Goal: Check status: Check status

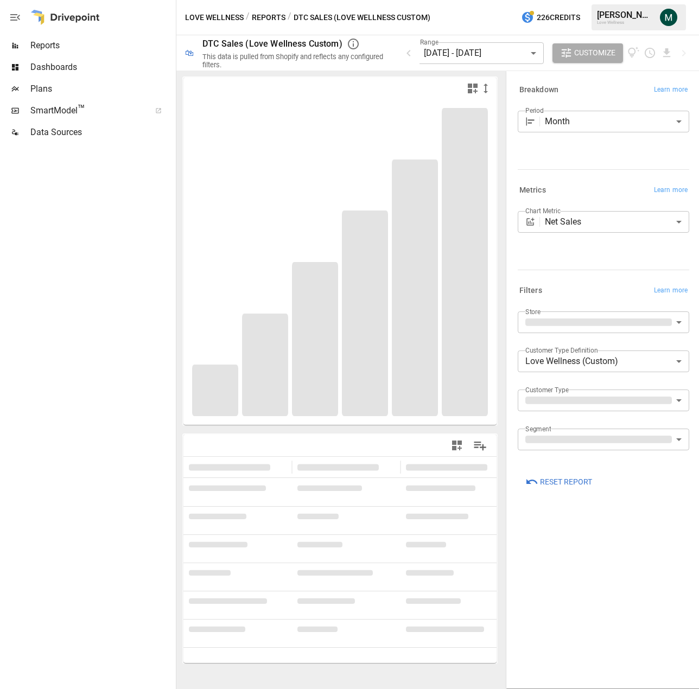
click at [451, 25] on div "Love Wellness / Reports / DTC Sales (Love Wellness Custom) 226 Credits [PERSON_…" at bounding box center [437, 17] width 522 height 35
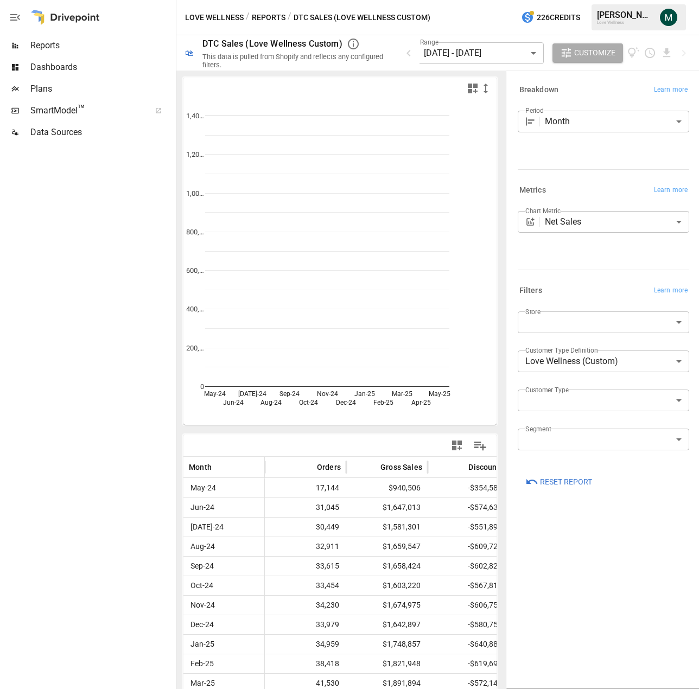
click at [488, 0] on body "Reports Dashboards Plans SmartModel ™ Data Sources Love Wellness / Reports / DT…" at bounding box center [349, 0] width 699 height 0
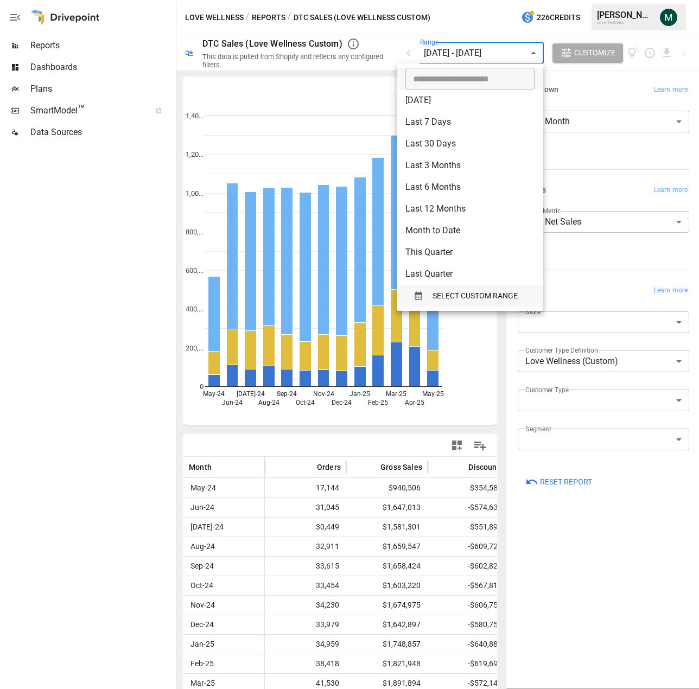
click at [452, 294] on span "SELECT CUSTOM RANGE" at bounding box center [474, 296] width 85 height 14
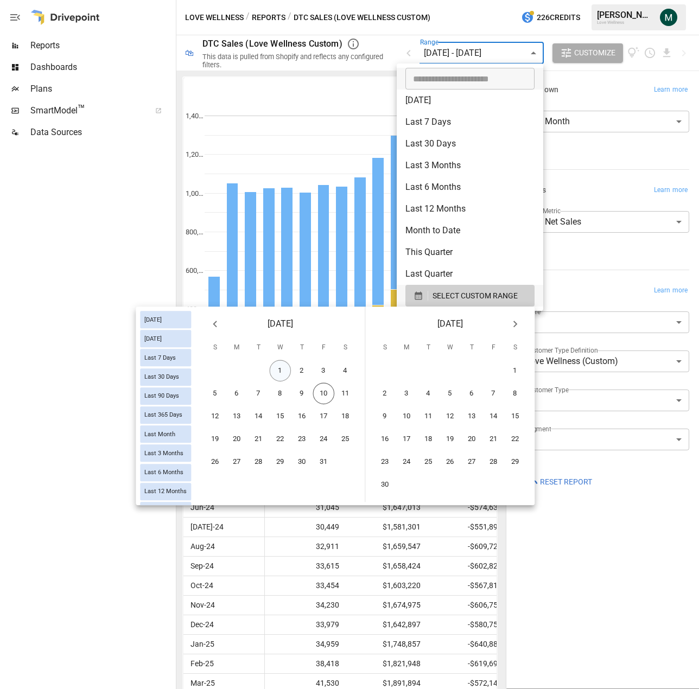
click at [277, 372] on button "1" at bounding box center [281, 371] width 22 height 22
click at [321, 395] on button "10" at bounding box center [324, 394] width 22 height 22
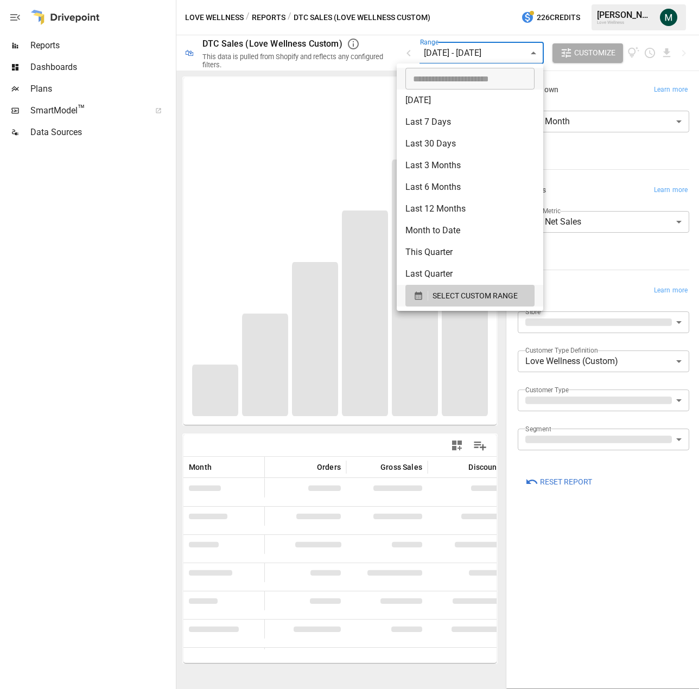
click at [558, 403] on div at bounding box center [349, 344] width 699 height 689
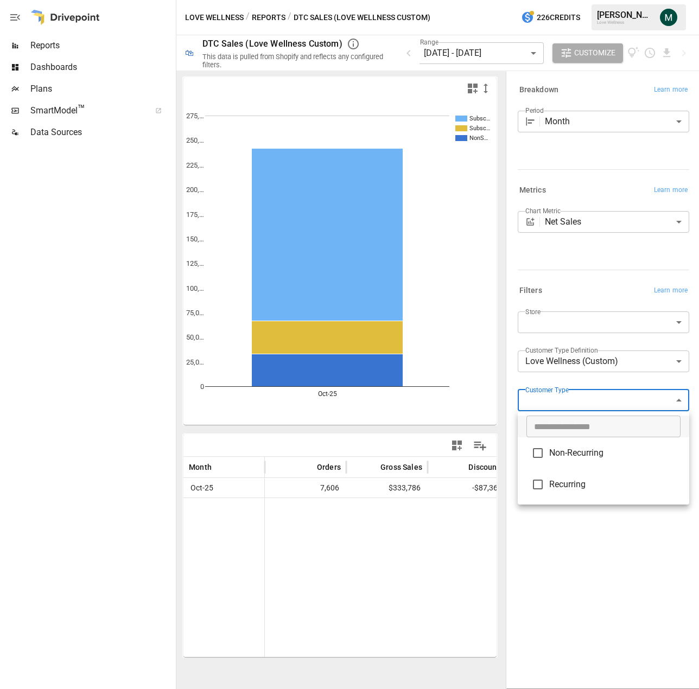
click at [572, 451] on span "Non-Recurring" at bounding box center [614, 452] width 131 height 13
type input "**********"
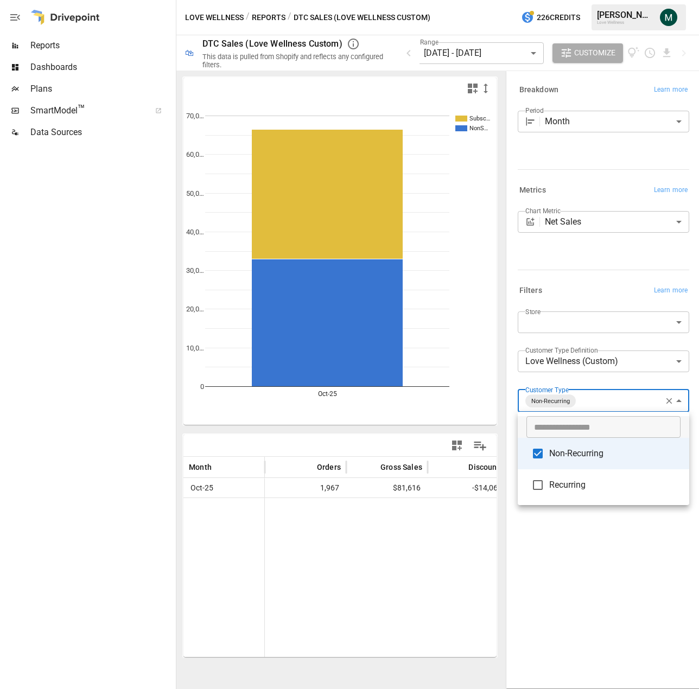
click at [590, 125] on div at bounding box center [349, 344] width 699 height 689
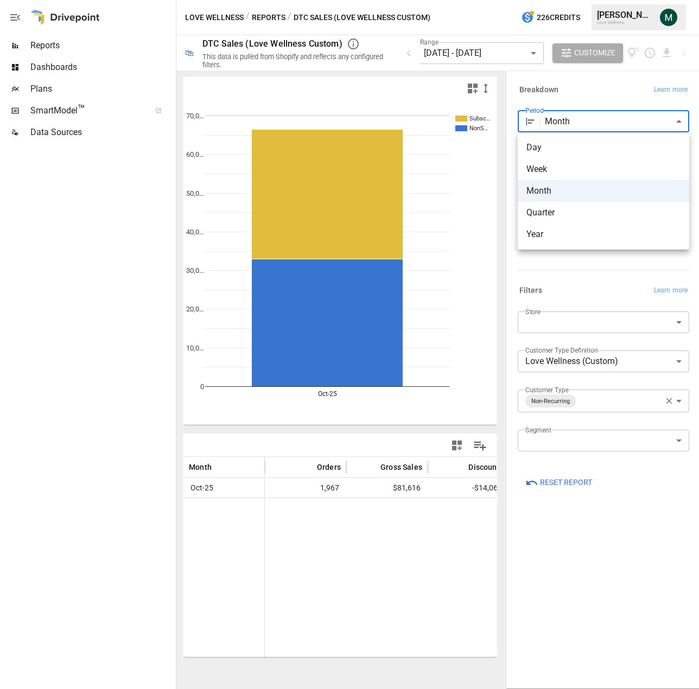
click at [582, 0] on body "**********" at bounding box center [349, 0] width 699 height 0
click at [559, 152] on span "Day" at bounding box center [603, 147] width 154 height 13
type input "***"
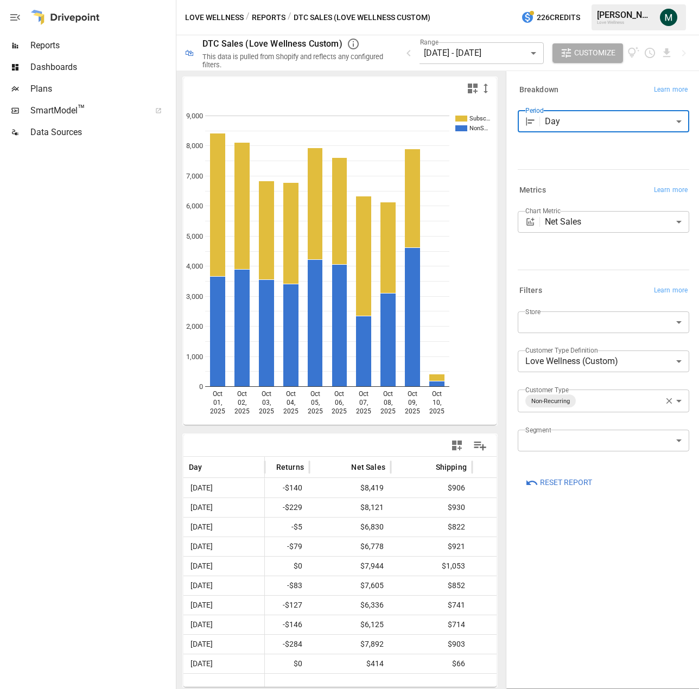
scroll to position [0, 282]
click at [678, 0] on body "Reports Dashboards Plans SmartModel ™ Data Sources Love Wellness / Reports / DT…" at bounding box center [349, 0] width 699 height 0
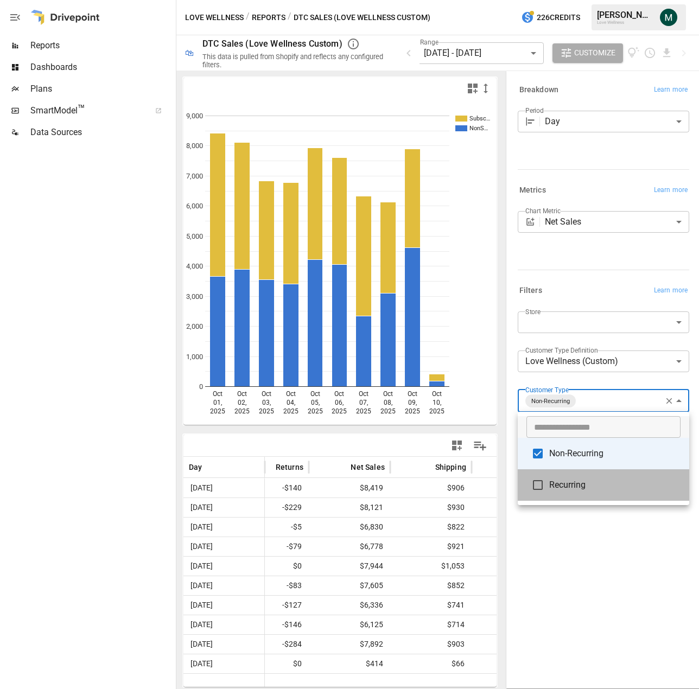
click at [571, 487] on span "Recurring" at bounding box center [614, 484] width 131 height 13
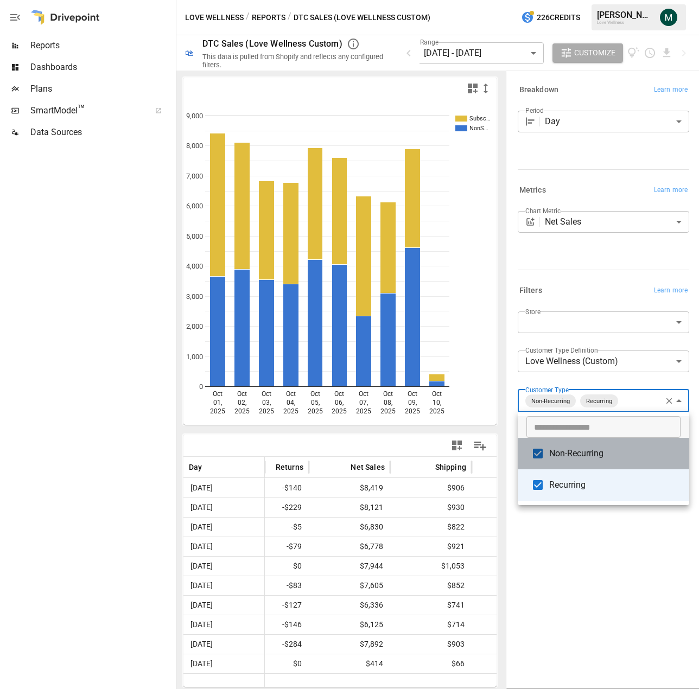
click at [566, 455] on span "Non-Recurring" at bounding box center [614, 453] width 131 height 13
type input "*********"
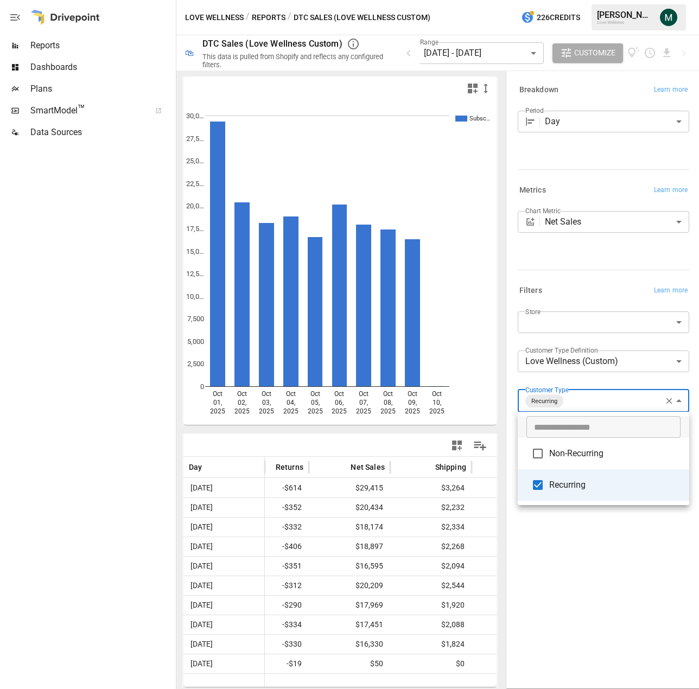
click at [494, 53] on div at bounding box center [349, 344] width 699 height 689
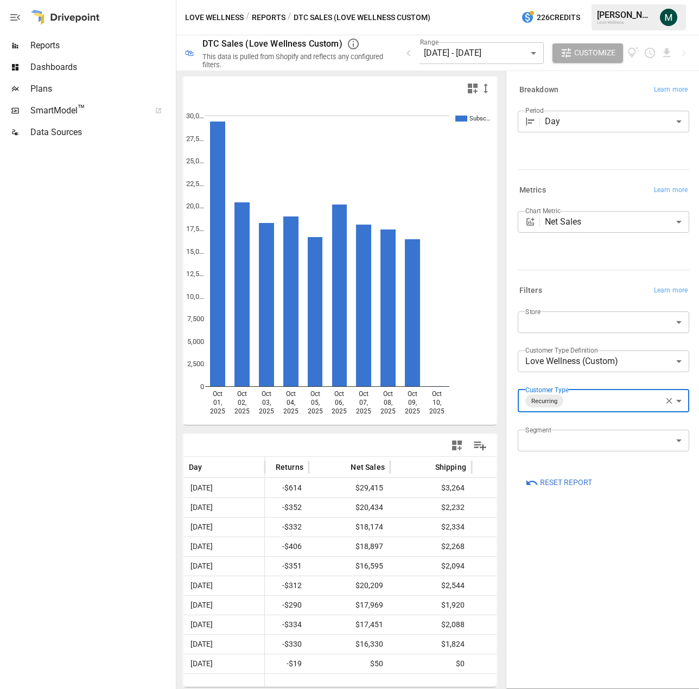
click at [501, 0] on body "Reports Dashboards Plans SmartModel ™ Data Sources Love Wellness / Reports / DT…" at bounding box center [349, 0] width 699 height 0
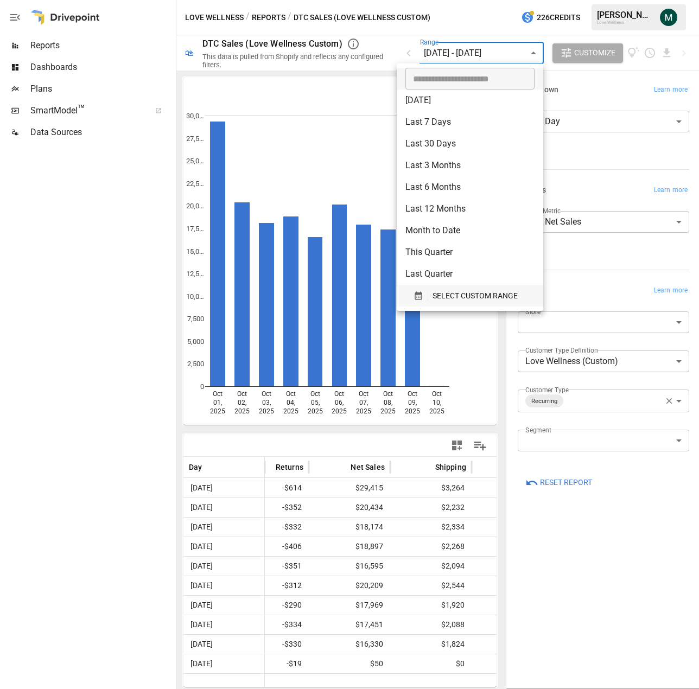
click at [456, 293] on span "SELECT CUSTOM RANGE" at bounding box center [474, 296] width 85 height 14
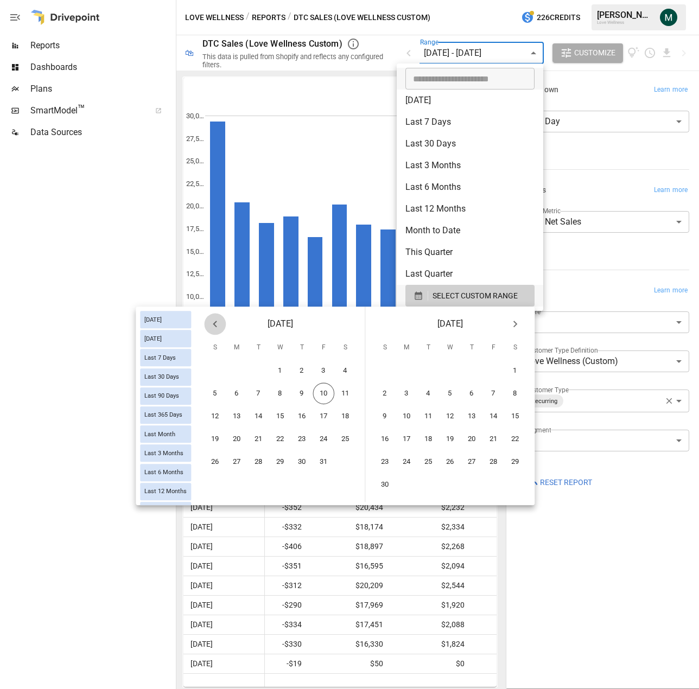
click at [214, 325] on icon "Previous month" at bounding box center [215, 324] width 4 height 7
click at [328, 372] on button "1" at bounding box center [324, 371] width 22 height 22
click at [432, 464] on button "30" at bounding box center [429, 462] width 22 height 22
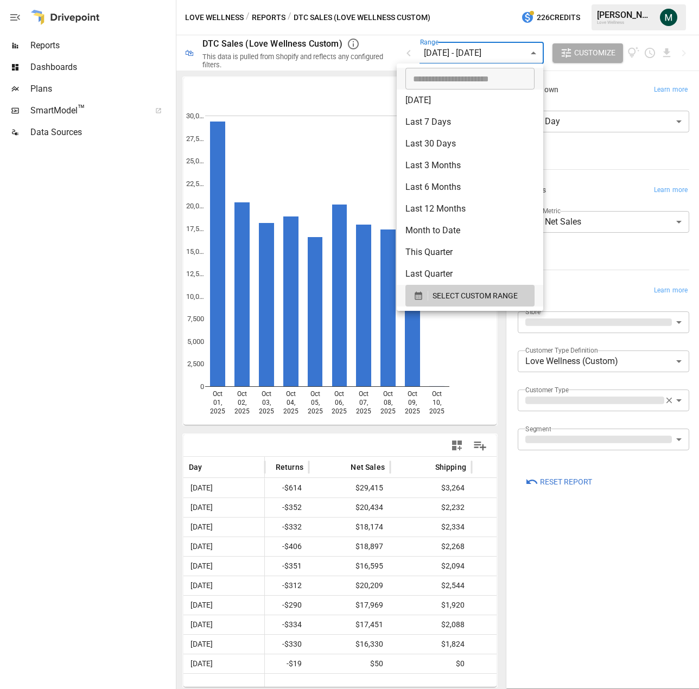
click at [593, 97] on div at bounding box center [349, 344] width 699 height 689
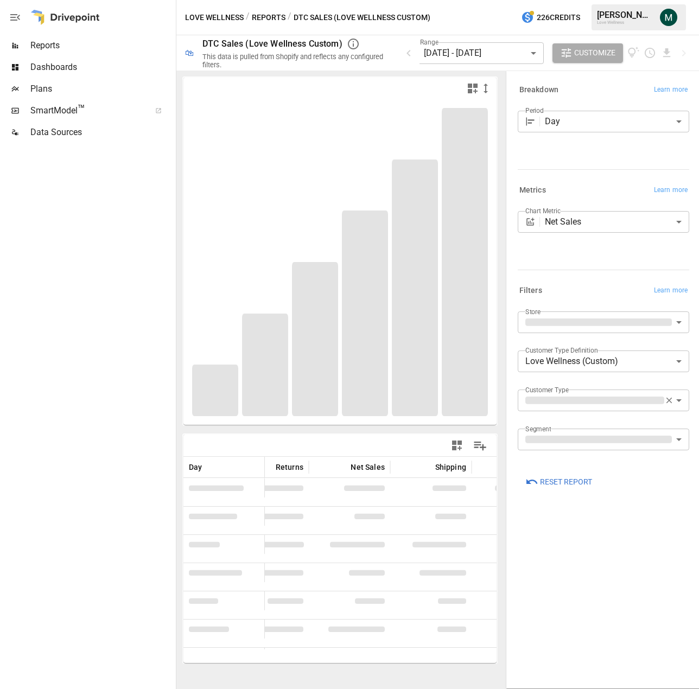
click at [589, 0] on body "Reports Dashboards Plans SmartModel ™ Data Sources Love Wellness / Reports / DT…" at bounding box center [349, 0] width 699 height 0
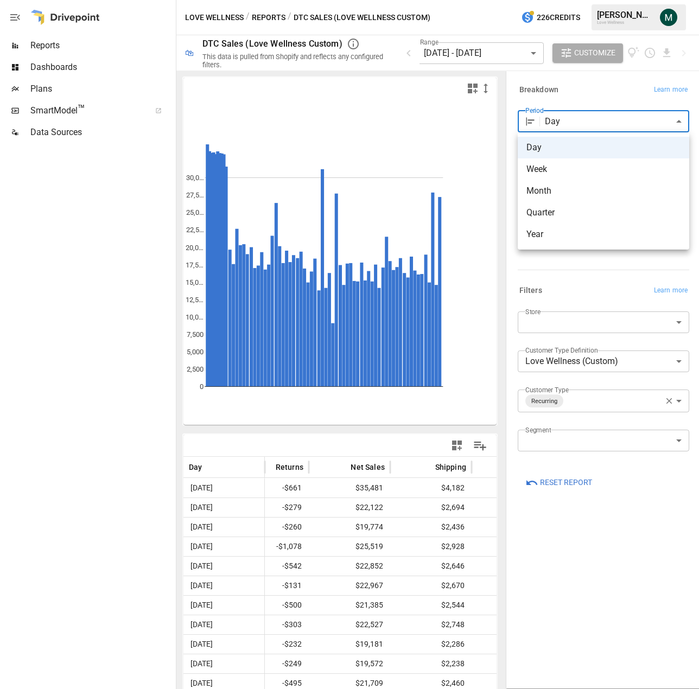
click at [549, 169] on span "Week" at bounding box center [603, 169] width 154 height 13
type input "****"
